Goal: Navigation & Orientation: Find specific page/section

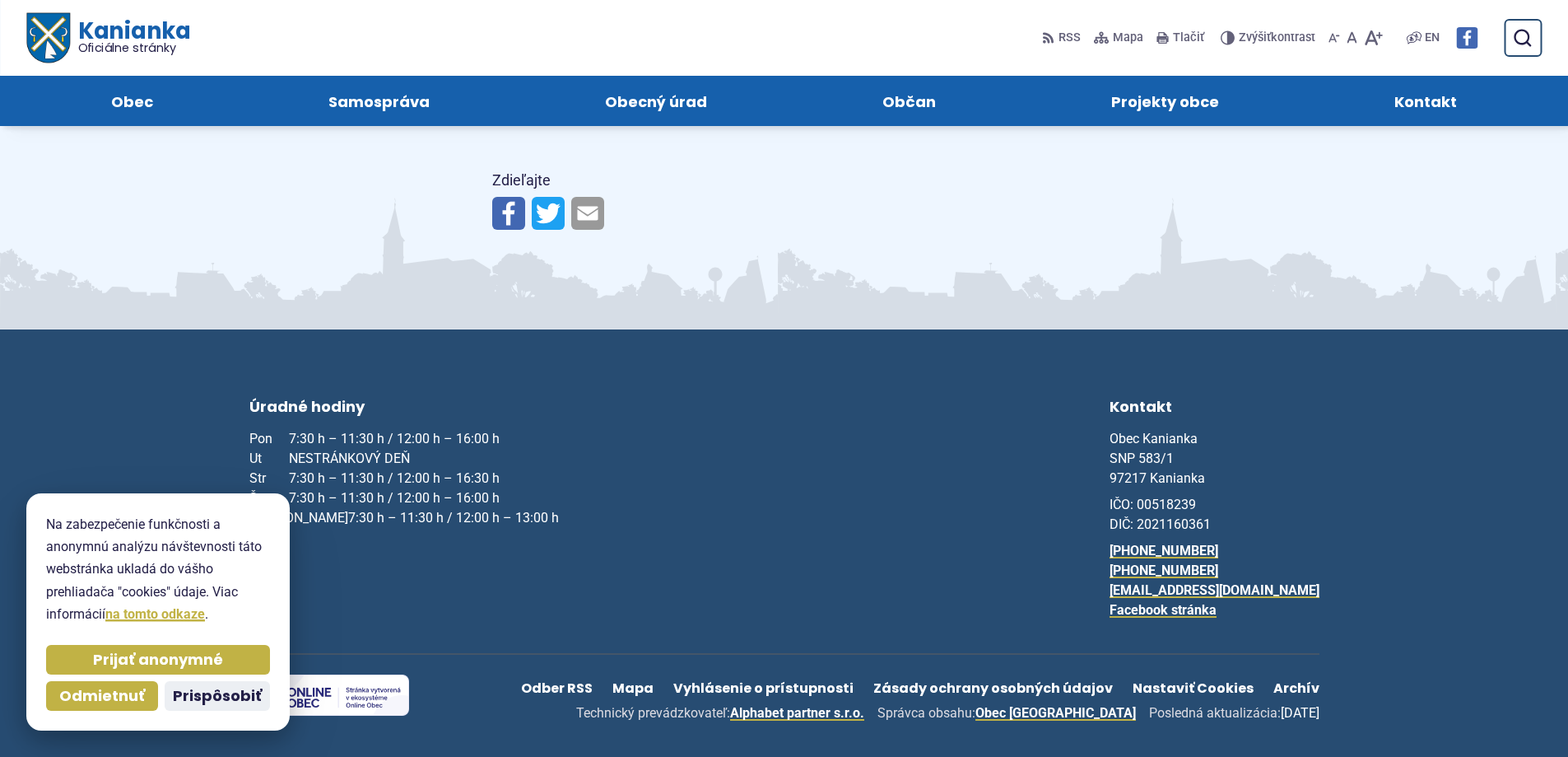
scroll to position [1354, 0]
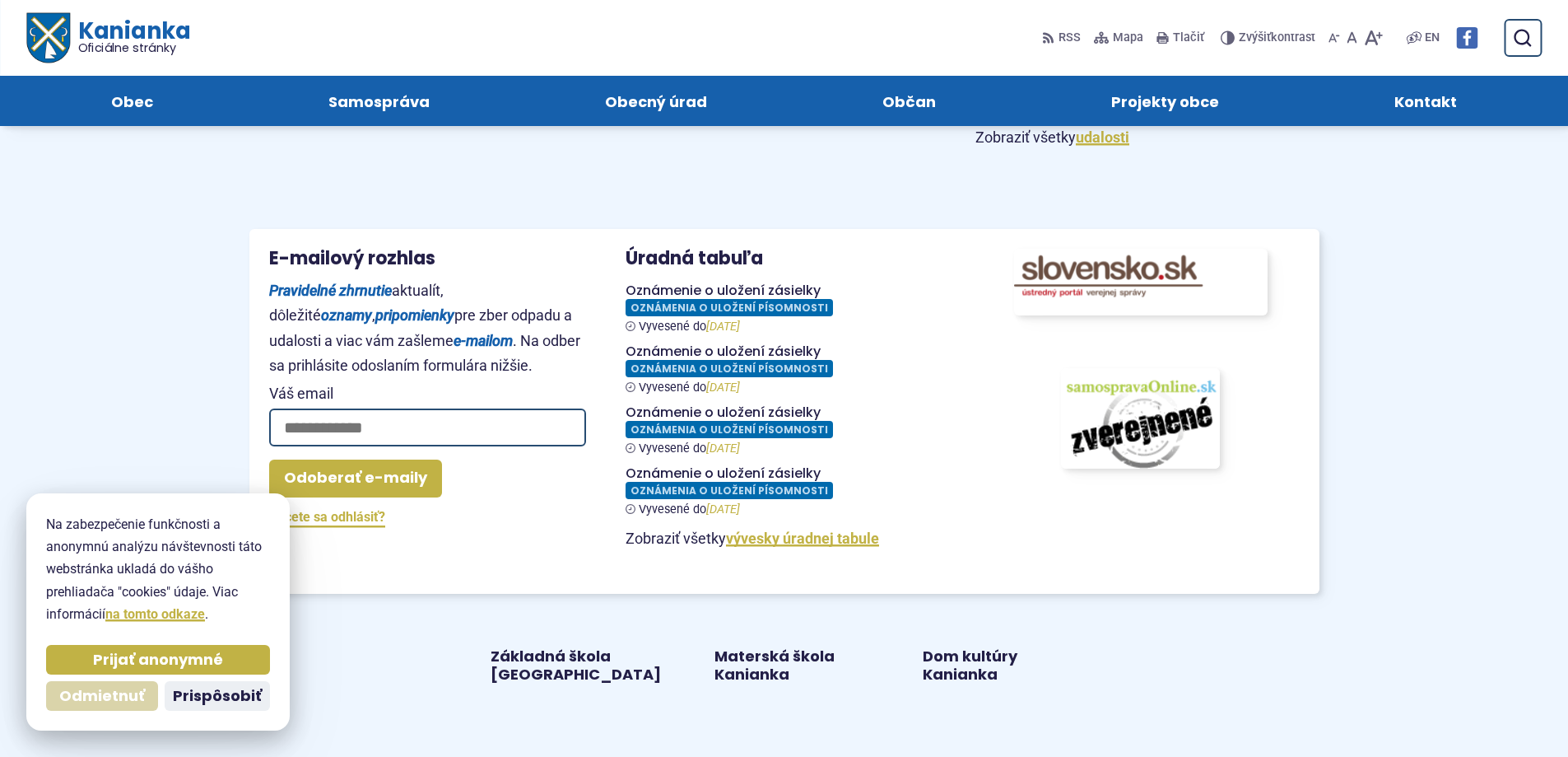
click at [98, 700] on span "Odmietnuť" at bounding box center [101, 696] width 85 height 19
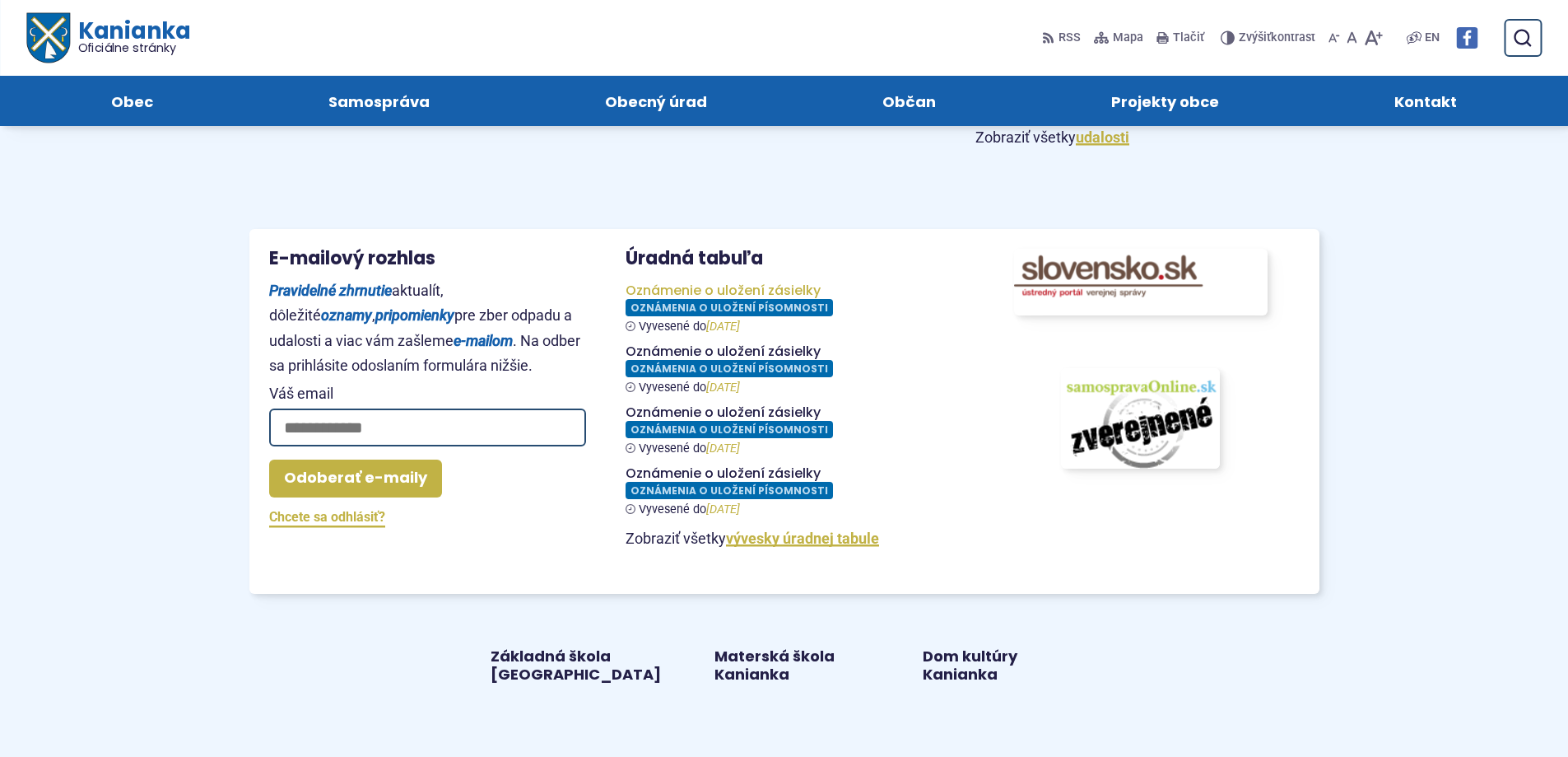
click at [757, 295] on figure at bounding box center [784, 308] width 317 height 51
click at [85, 45] on span "Oficiálne stránky" at bounding box center [134, 48] width 112 height 12
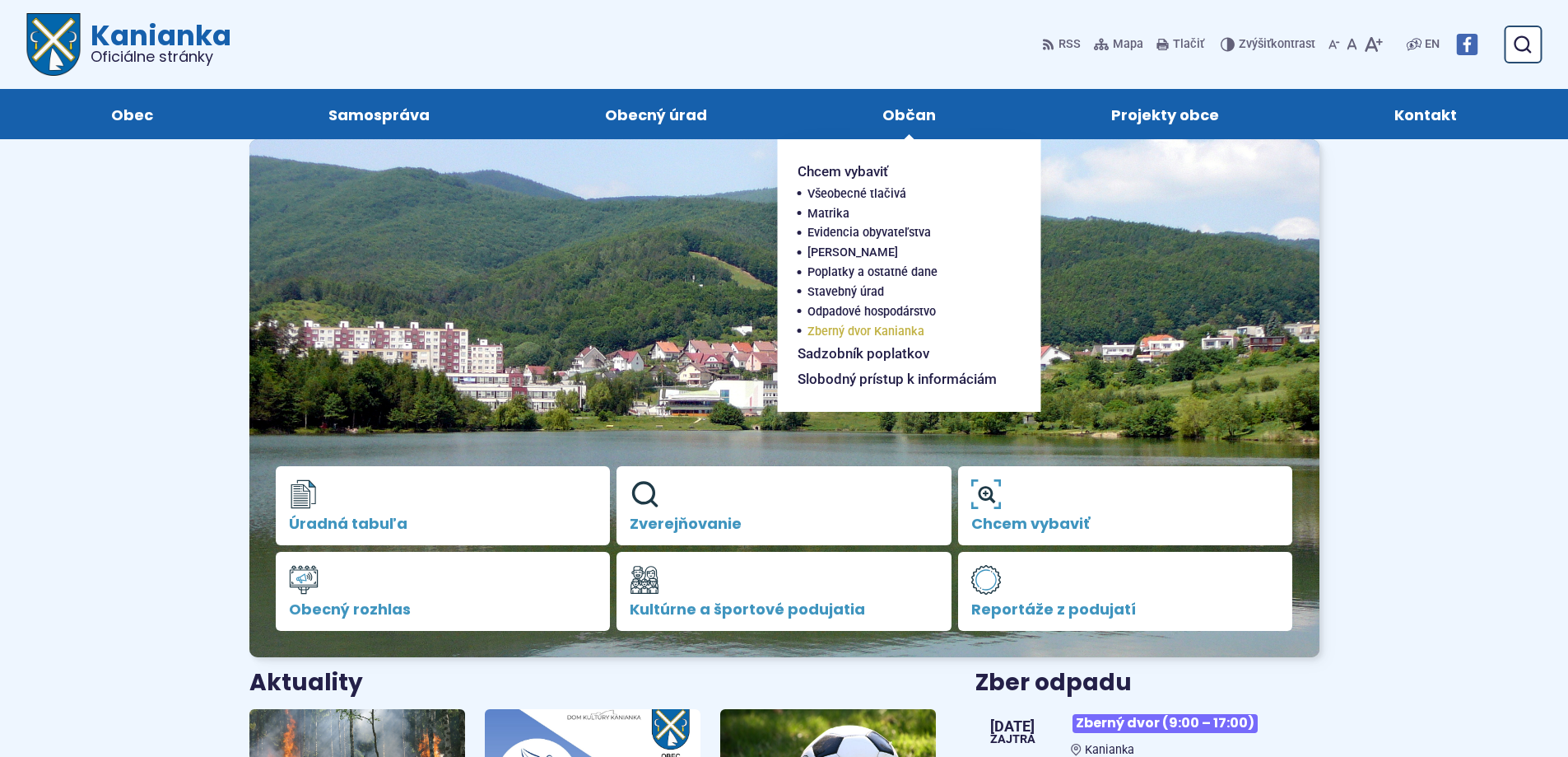
click at [860, 330] on span "Zberný dvor Kanianka" at bounding box center [866, 332] width 117 height 19
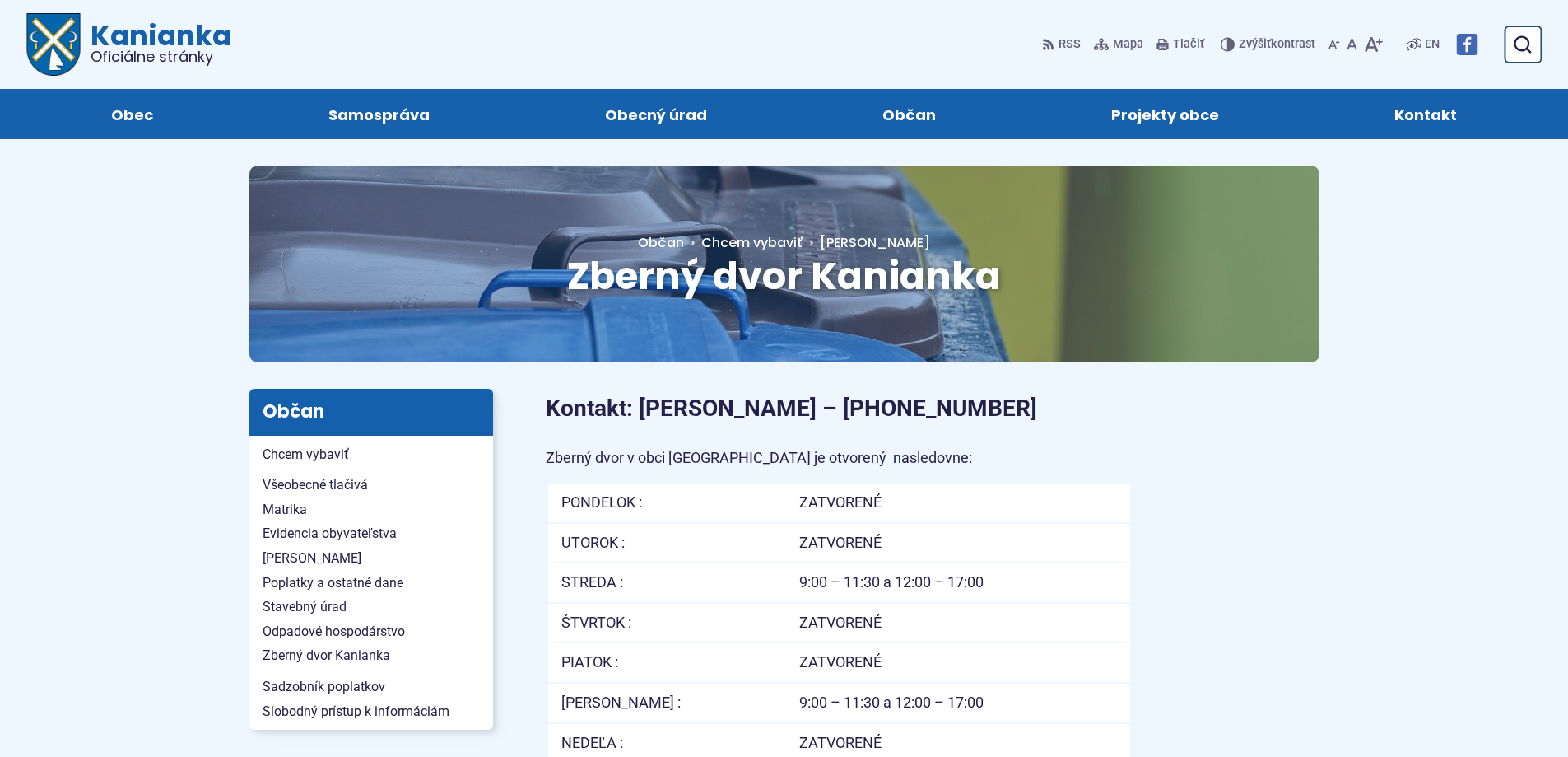
scroll to position [659, 0]
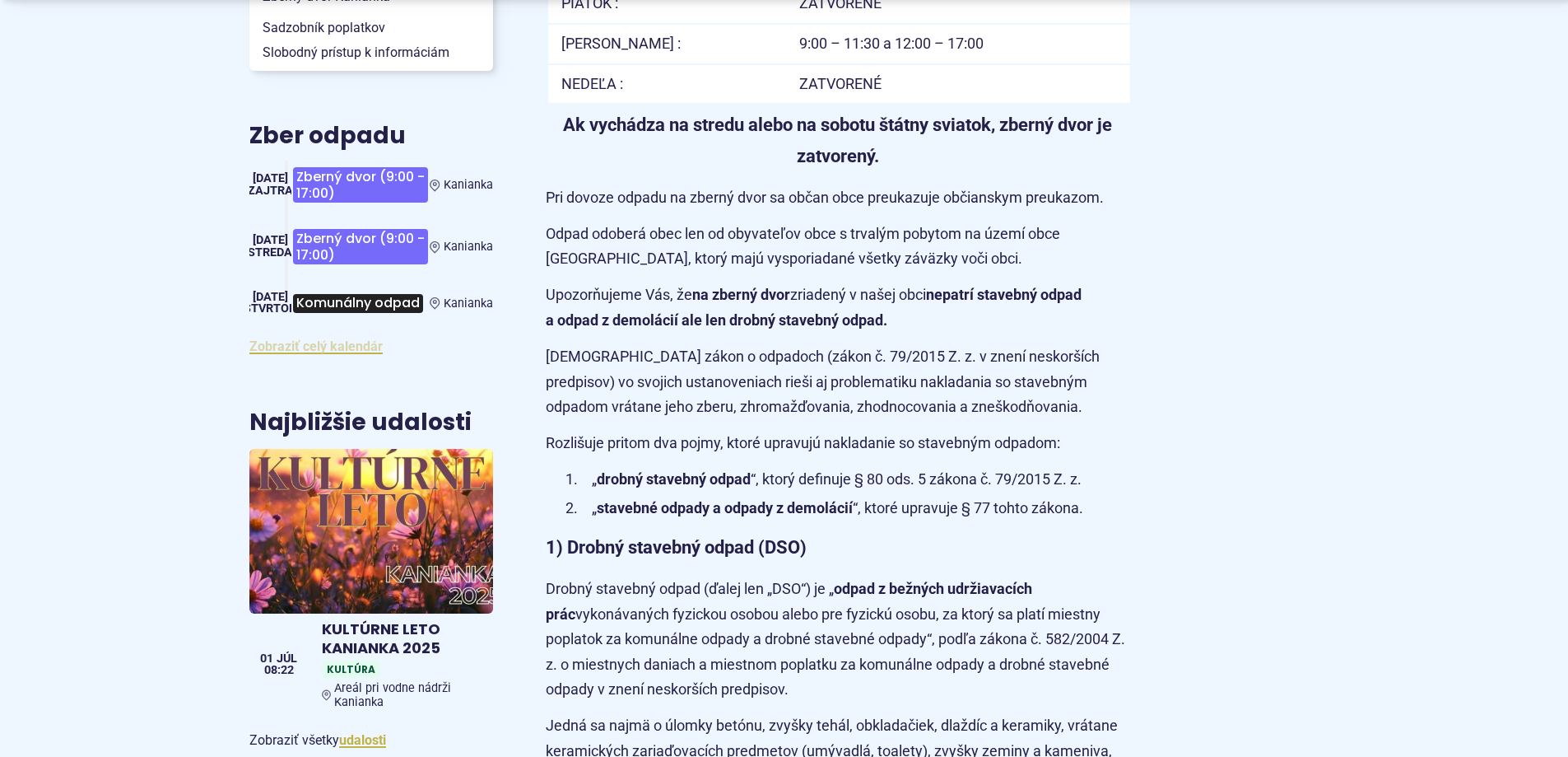
click at [353, 344] on link "Zobraziť celý kalendár" at bounding box center [316, 346] width 134 height 15
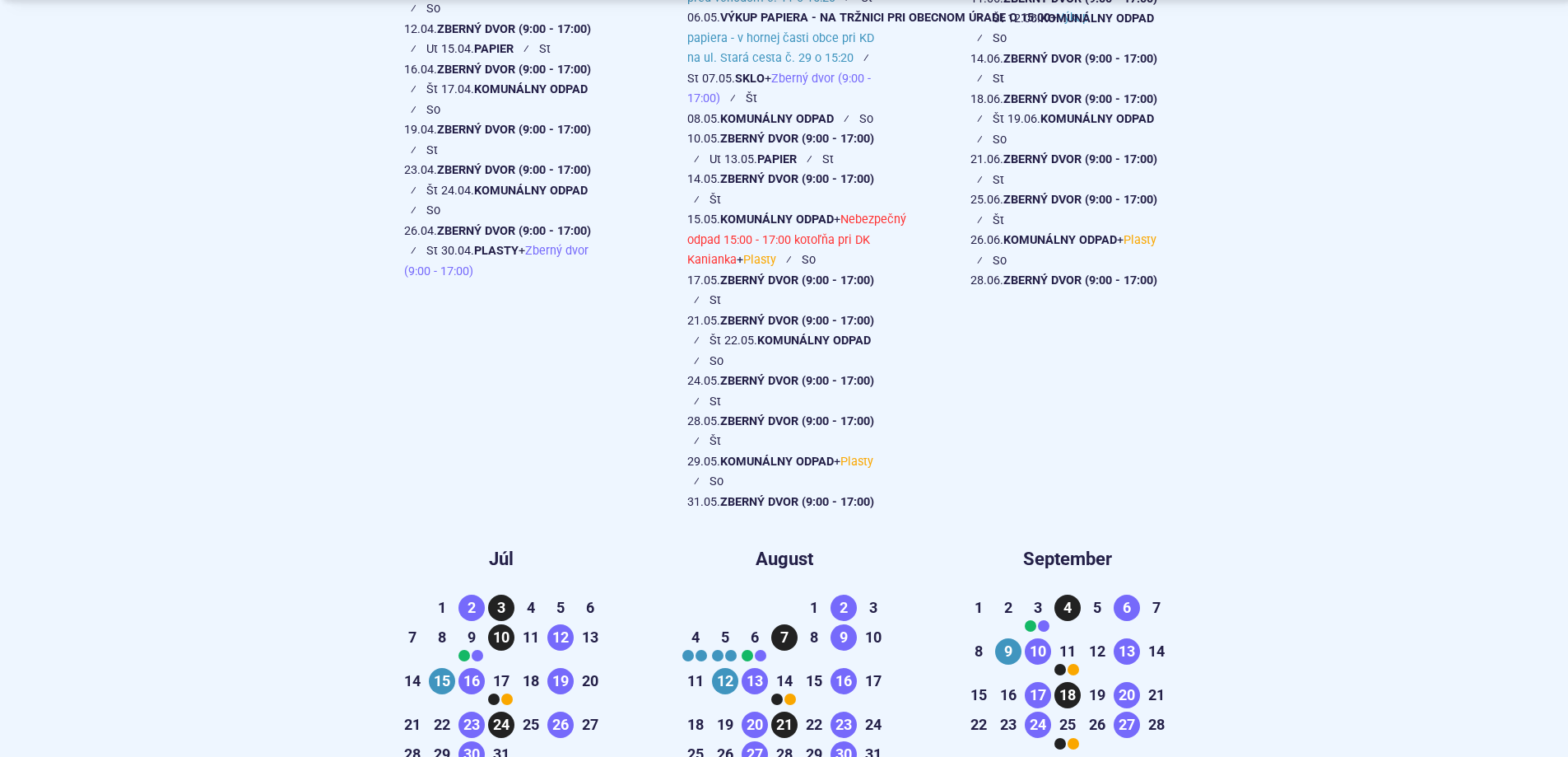
scroll to position [2197, 0]
